Goal: Communication & Community: Ask a question

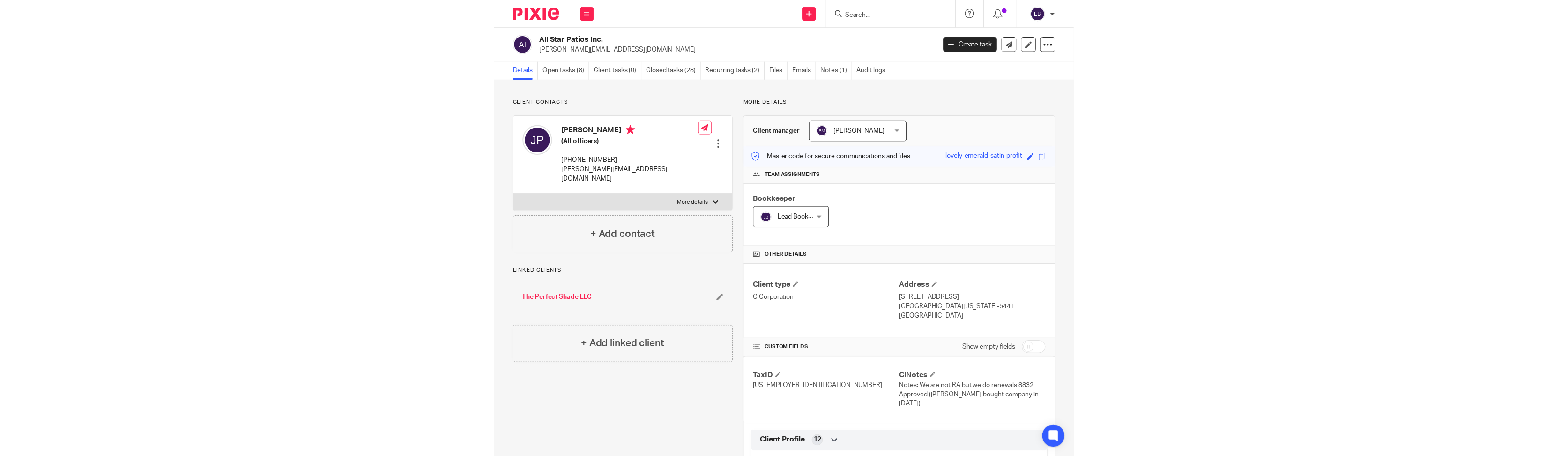
scroll to position [426, 0]
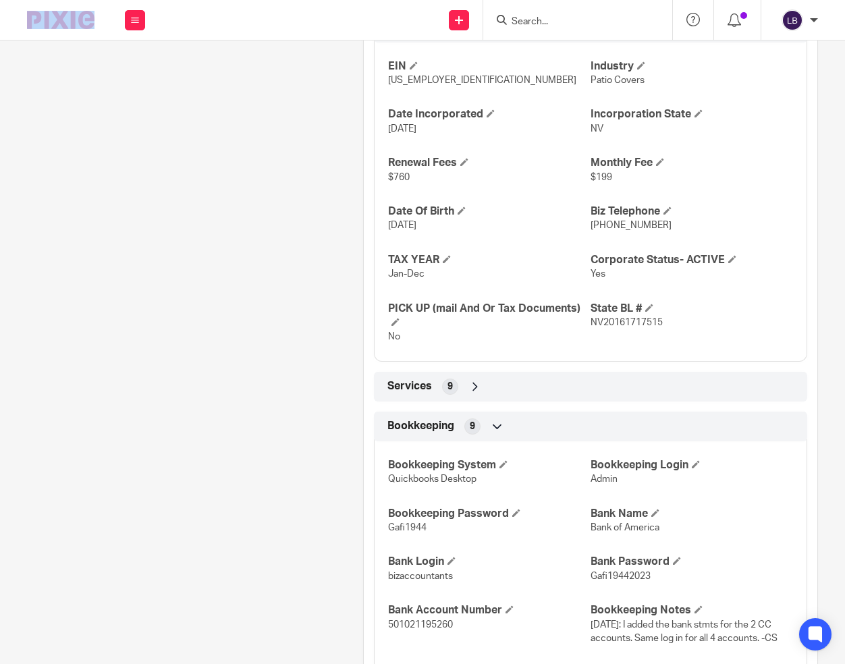
drag, startPoint x: 226, startPoint y: 4, endPoint x: -145, endPoint y: 72, distance: 377.1
click at [0, 72] on html "Work Email Clients Team Reports Work Email Clients Team Reports Settings Send n…" at bounding box center [422, 332] width 845 height 664
drag, startPoint x: 229, startPoint y: 15, endPoint x: 182, endPoint y: 28, distance: 49.1
click at [182, 28] on div "Send new email Create task Add client Request signature Get Support Contact via…" at bounding box center [502, 20] width 686 height 40
drag, startPoint x: 256, startPoint y: 5, endPoint x: 240, endPoint y: -3, distance: 17.8
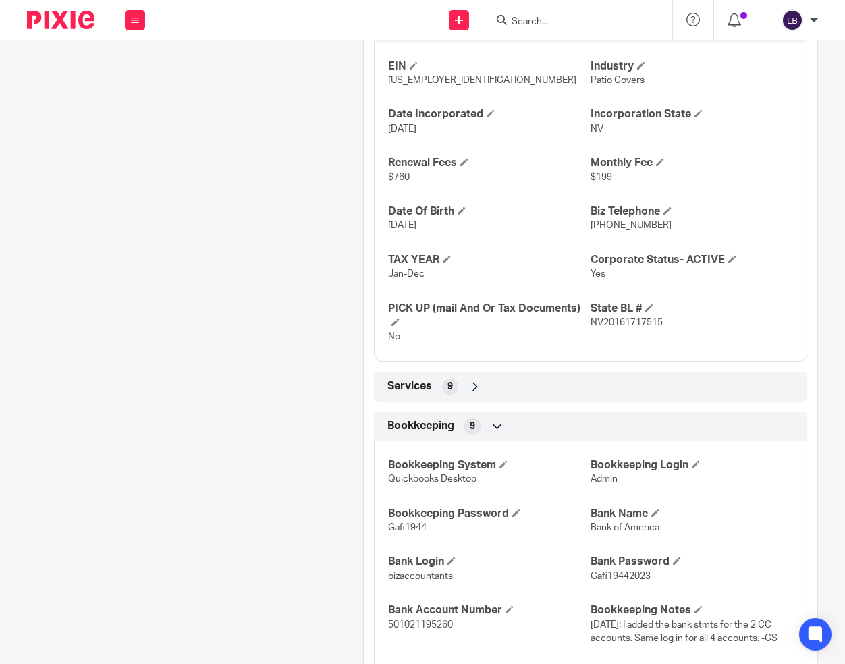
click at [240, 0] on html "Work Email Clients Team Reports Work Email Clients Team Reports Settings Send n…" at bounding box center [422, 332] width 845 height 664
drag, startPoint x: 320, startPoint y: 24, endPoint x: 311, endPoint y: 16, distance: 11.5
click at [302, 47] on body "Work Email Clients Team Reports Work Email Clients Team Reports Settings Send n…" at bounding box center [422, 332] width 845 height 664
